Goal: Book appointment/travel/reservation

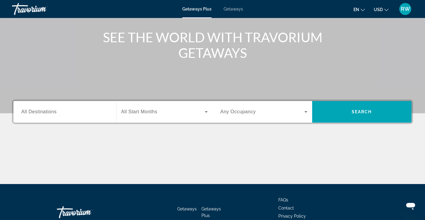
scroll to position [69, 0]
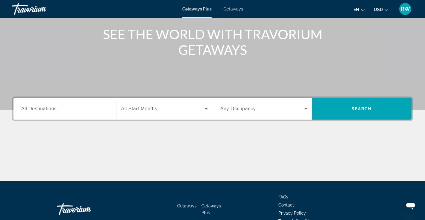
click at [173, 108] on span "Search widget" at bounding box center [163, 108] width 84 height 7
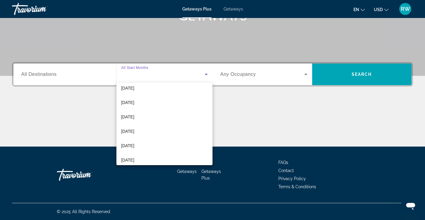
scroll to position [124, 0]
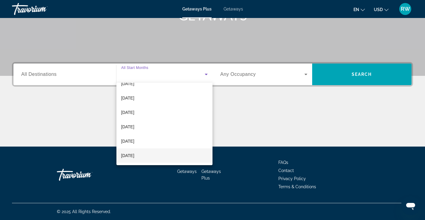
click at [134, 153] on span "[DATE]" at bounding box center [127, 155] width 13 height 7
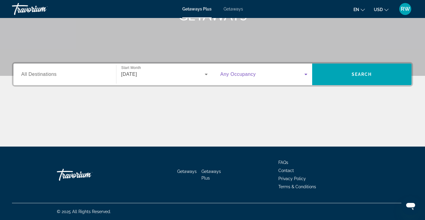
click at [259, 76] on span "Search widget" at bounding box center [262, 74] width 84 height 7
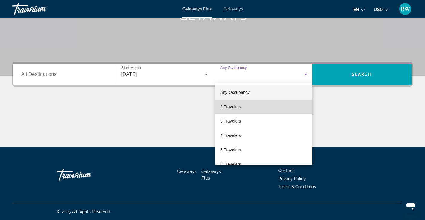
click at [243, 102] on mat-option "2 Travelers" at bounding box center [264, 106] width 97 height 14
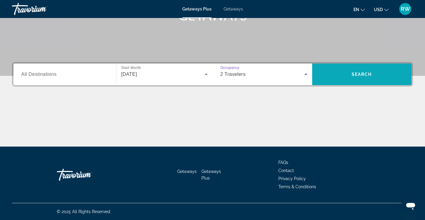
click at [348, 74] on span "Search widget" at bounding box center [362, 74] width 100 height 14
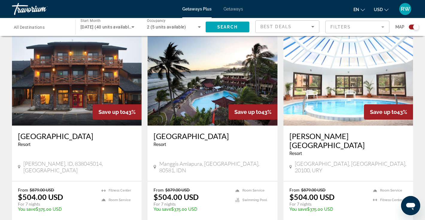
scroll to position [438, 0]
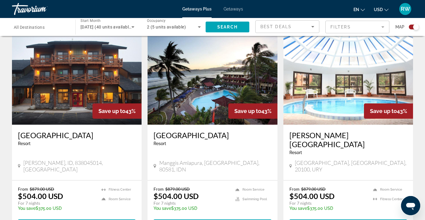
click at [220, 110] on img "Main content" at bounding box center [213, 77] width 130 height 96
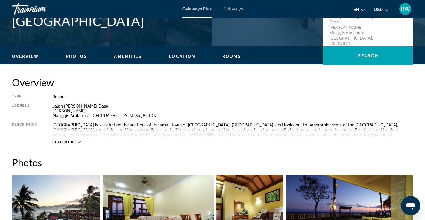
scroll to position [161, 0]
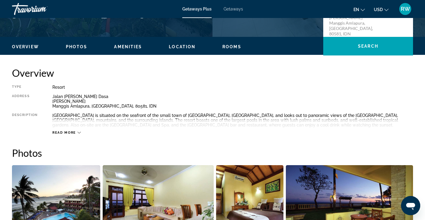
click at [75, 130] on div "Read more" at bounding box center [232, 126] width 361 height 16
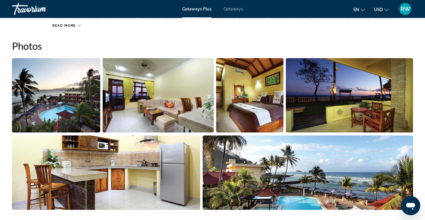
scroll to position [266, 0]
